Goal: Book appointment/travel/reservation

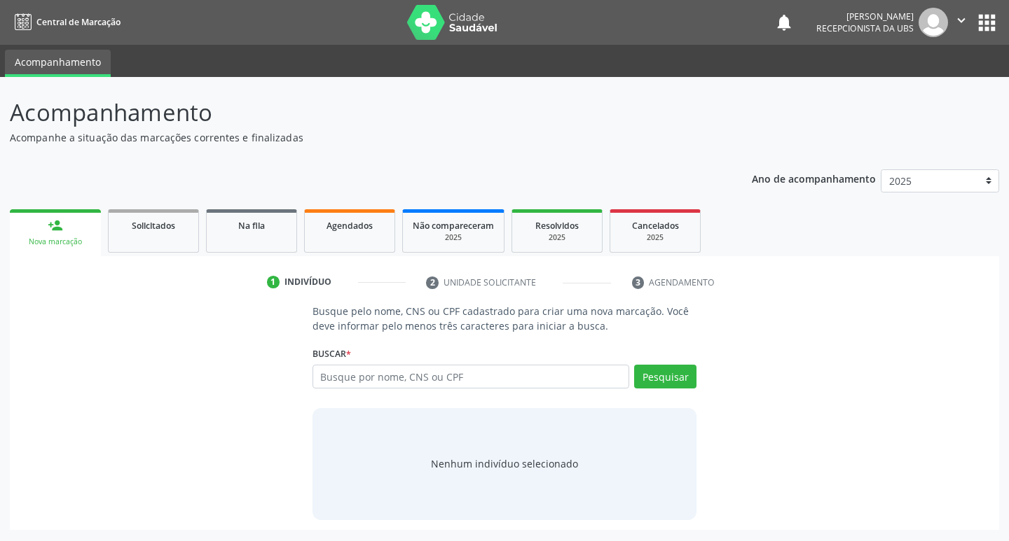
click at [360, 376] on input "text" at bounding box center [470, 377] width 317 height 24
click at [670, 385] on button "Pesquisar" at bounding box center [665, 377] width 62 height 24
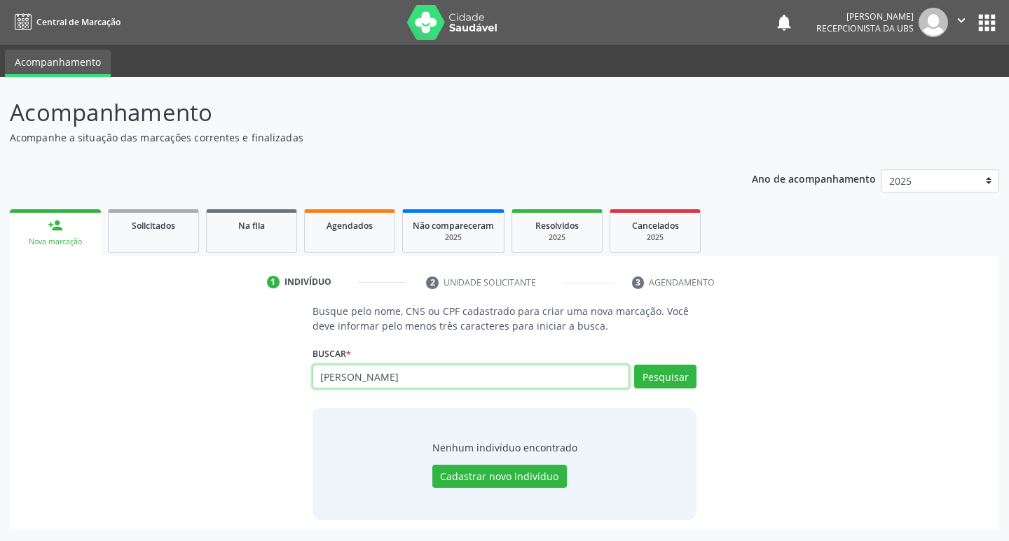
drag, startPoint x: 445, startPoint y: 370, endPoint x: 453, endPoint y: 370, distance: 7.7
click at [447, 370] on input "[PERSON_NAME]" at bounding box center [470, 377] width 317 height 24
click at [658, 380] on button "Pesquisar" at bounding box center [665, 377] width 62 height 24
drag, startPoint x: 480, startPoint y: 377, endPoint x: 291, endPoint y: 357, distance: 189.5
click at [256, 359] on div "Busque pelo nome, CNS ou CPF cadastrado para criar uma nova marcação. Você deve…" at bounding box center [504, 412] width 969 height 216
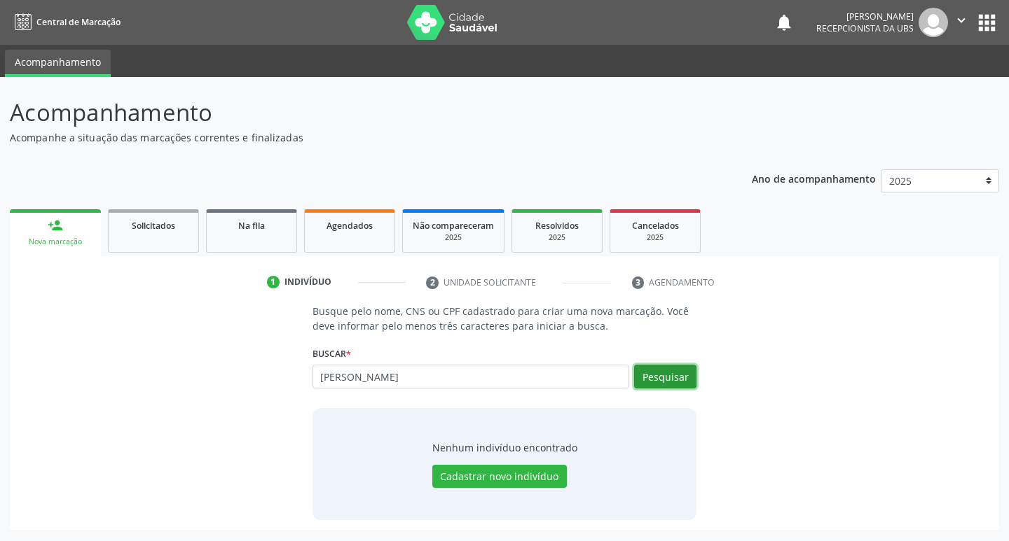
click at [670, 379] on button "Pesquisar" at bounding box center [665, 377] width 62 height 24
drag, startPoint x: 458, startPoint y: 372, endPoint x: 292, endPoint y: 364, distance: 166.2
click at [275, 363] on div "Busque pelo nome, CNS ou CPF cadastrado para criar uma nova marcação. Você deve…" at bounding box center [504, 412] width 969 height 216
type input "07699211405"
click at [660, 368] on button "Pesquisar" at bounding box center [665, 377] width 62 height 24
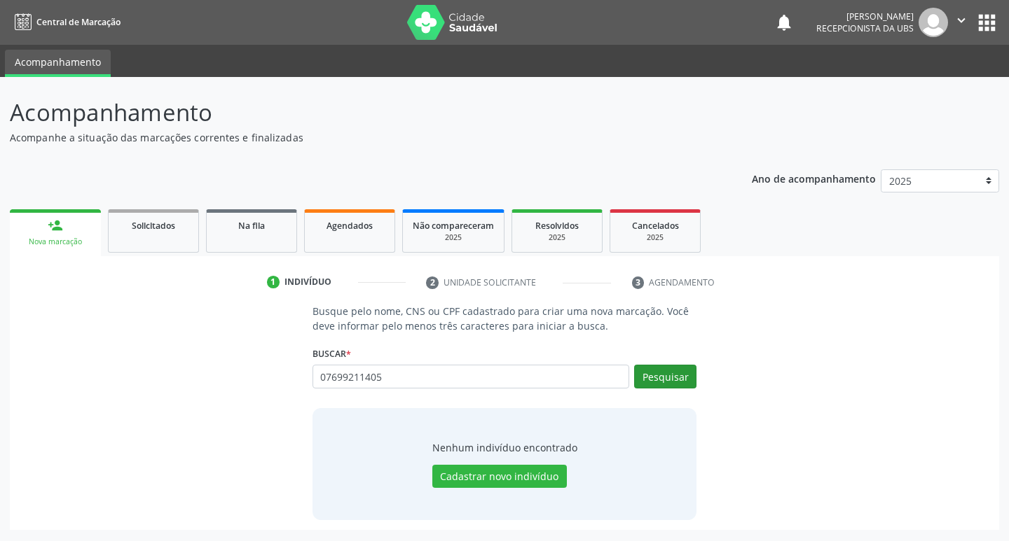
type input "07699211405"
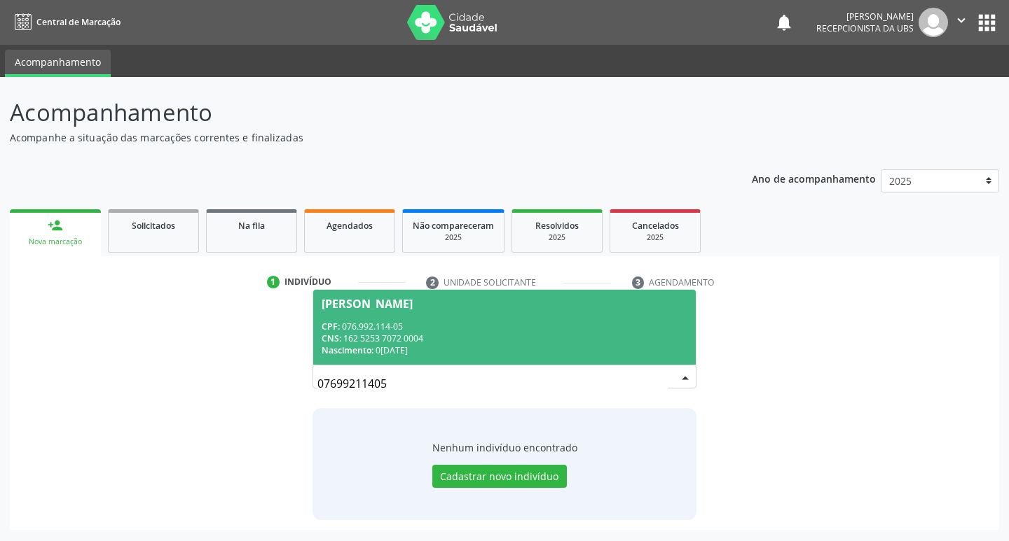
click at [347, 306] on div "[PERSON_NAME]" at bounding box center [366, 303] width 91 height 11
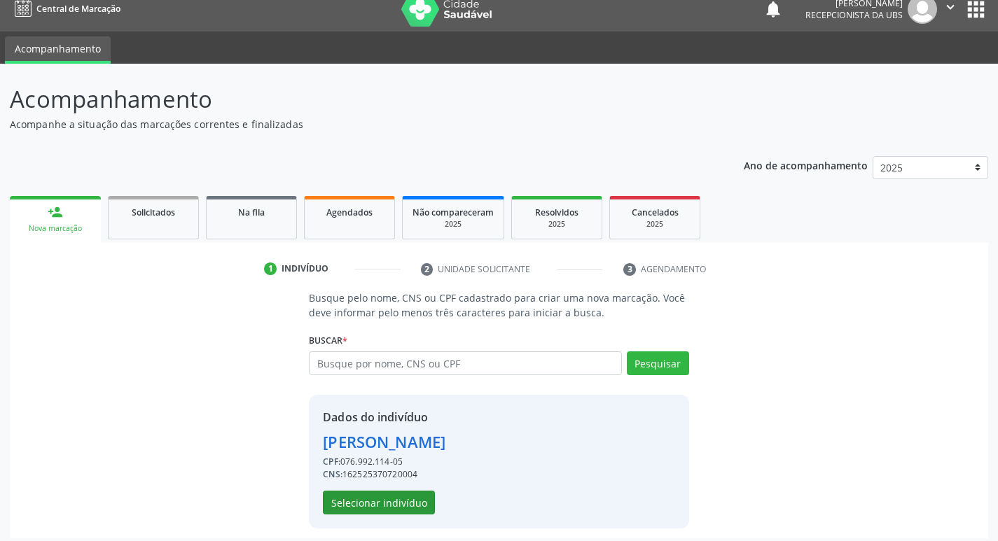
scroll to position [20, 0]
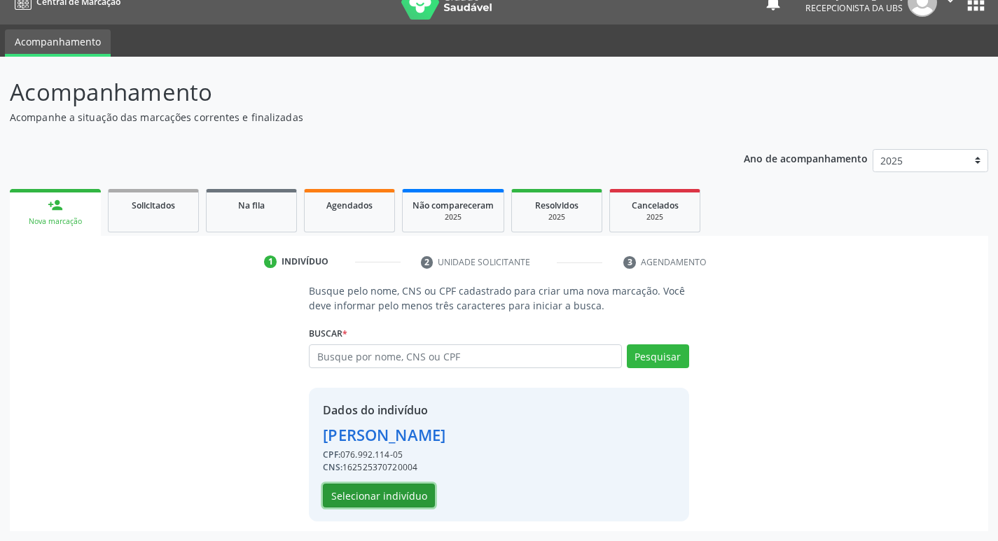
click at [392, 498] on button "Selecionar indivíduo" at bounding box center [379, 496] width 112 height 24
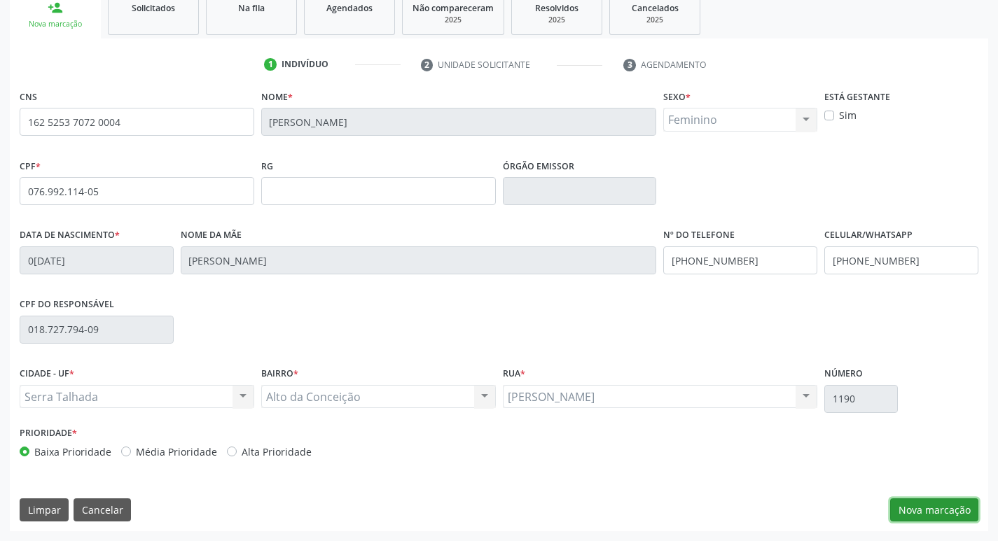
click at [928, 517] on button "Nova marcação" at bounding box center [934, 511] width 88 height 24
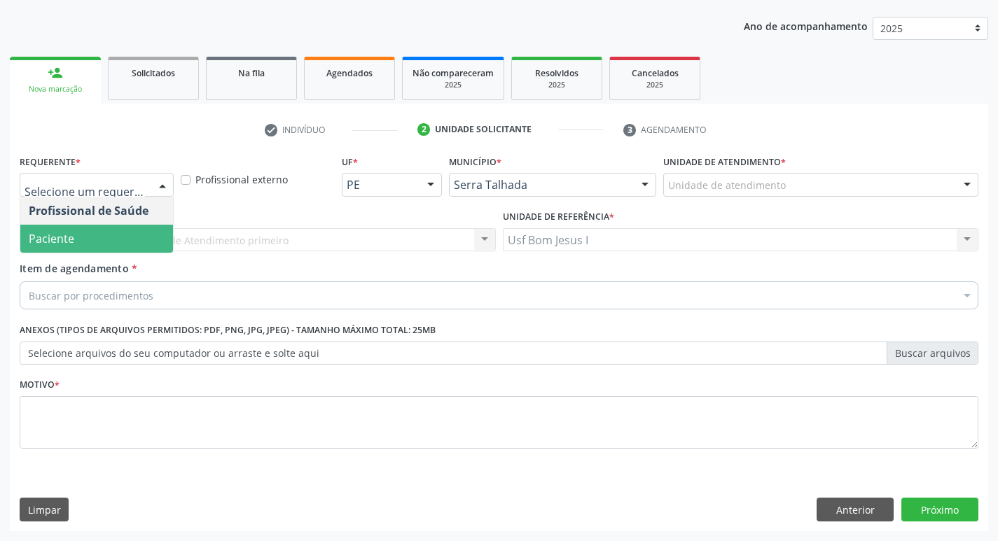
click at [118, 241] on span "Paciente" at bounding box center [96, 239] width 153 height 28
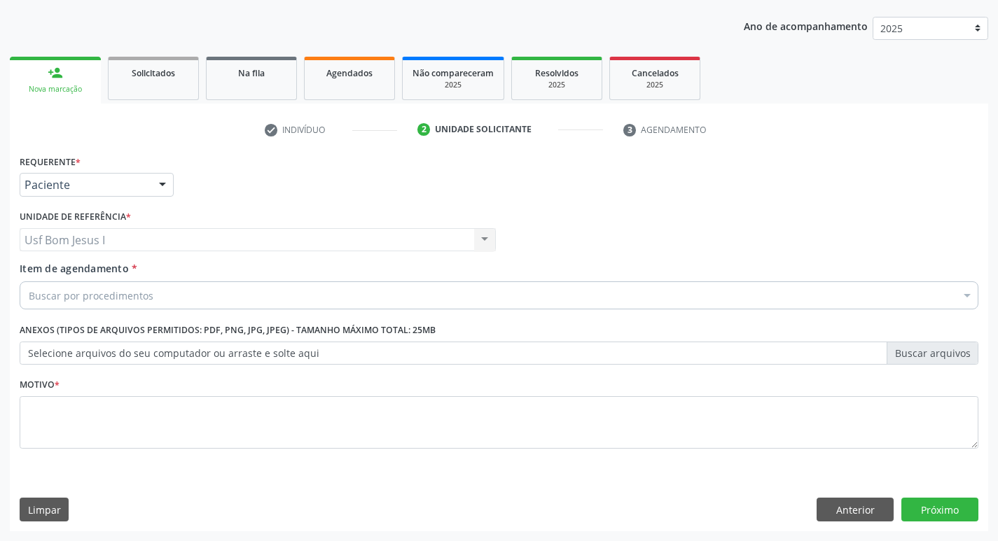
drag, startPoint x: 137, startPoint y: 288, endPoint x: 132, endPoint y: 296, distance: 9.7
click at [29, 296] on input "Item de agendamento *" at bounding box center [29, 296] width 0 height 28
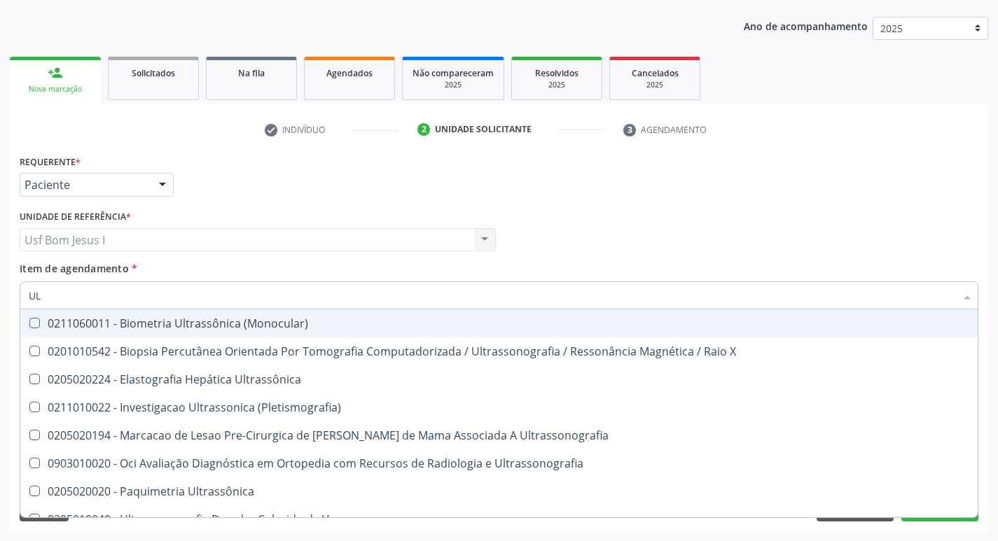
type input "U"
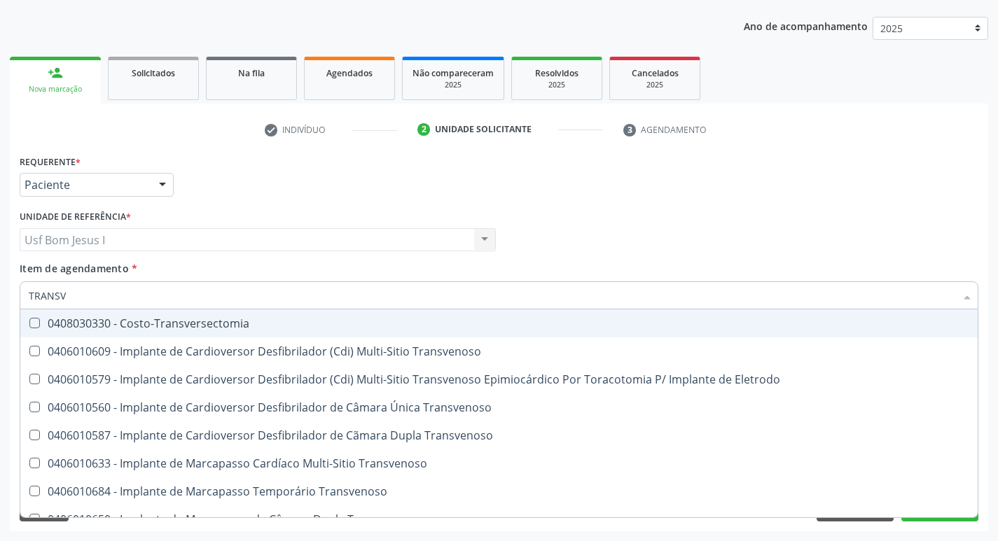
type input "TRANSVA"
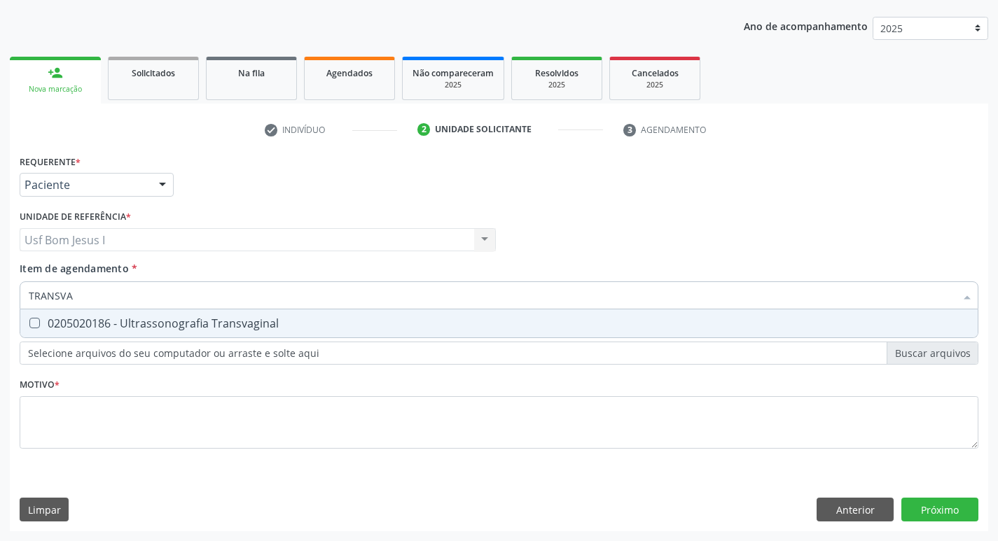
click at [150, 318] on div "0205020186 - Ultrassonografia Transvaginal" at bounding box center [499, 323] width 941 height 11
checkbox Transvaginal "true"
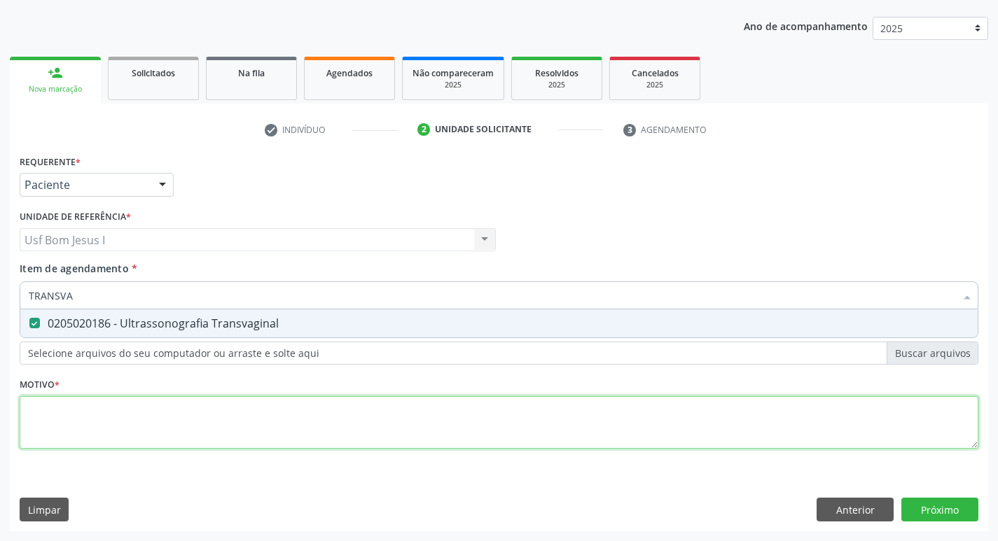
click at [179, 417] on div "Requerente * Paciente Profissional de Saúde Paciente Nenhum resultado encontrad…" at bounding box center [499, 309] width 959 height 317
